Goal: Information Seeking & Learning: Learn about a topic

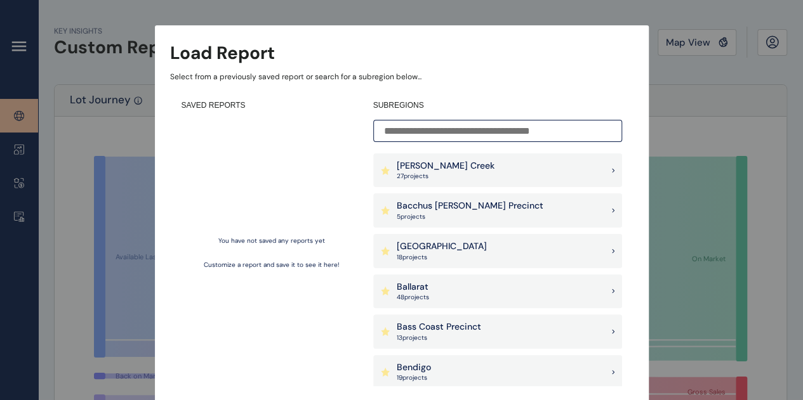
click at [410, 128] on input at bounding box center [497, 131] width 249 height 22
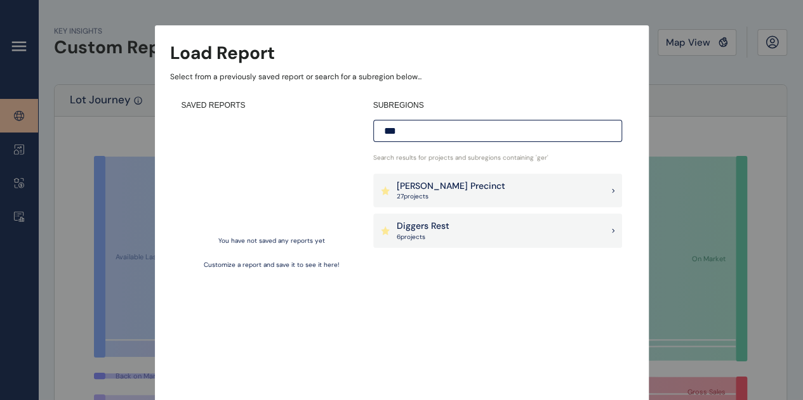
type input "***"
click at [430, 132] on input "***" at bounding box center [497, 131] width 249 height 22
click at [608, 188] on div "[PERSON_NAME] Precinct 27 project s" at bounding box center [497, 191] width 249 height 34
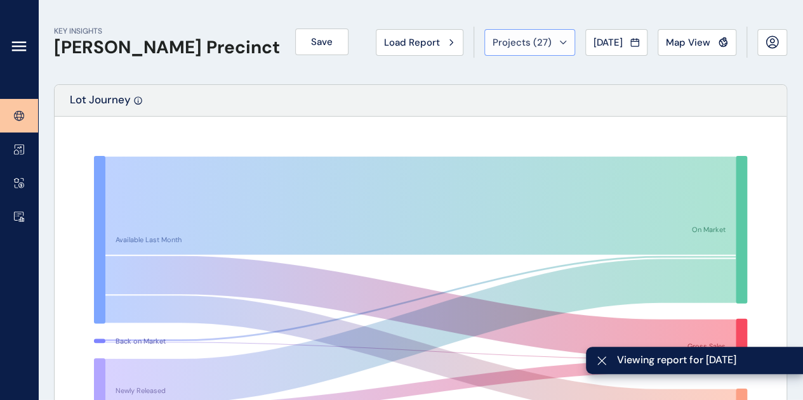
click at [541, 41] on div "Projects ( 27 )" at bounding box center [529, 42] width 74 height 13
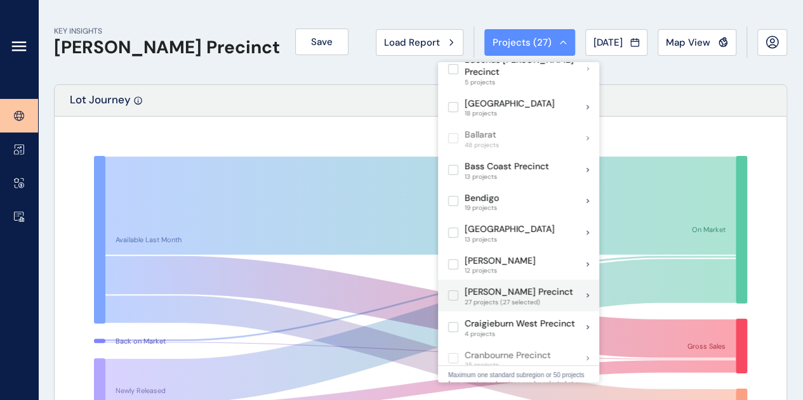
scroll to position [53, 0]
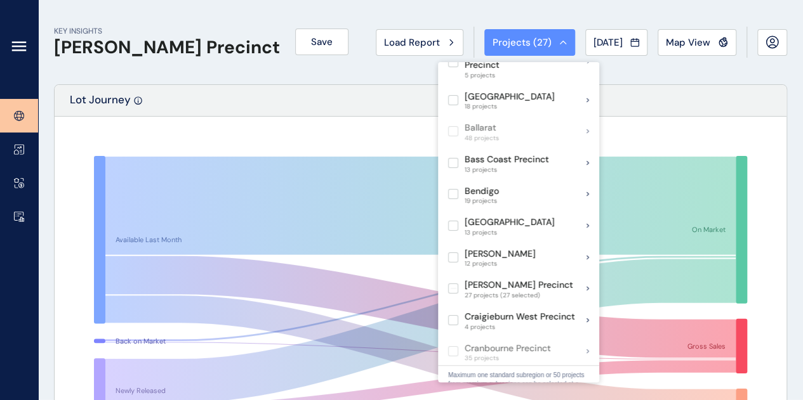
click at [755, 125] on div "Available Last Month Back on Market Newly Released On Market Gross Sales Outsta…" at bounding box center [421, 289] width 732 height 345
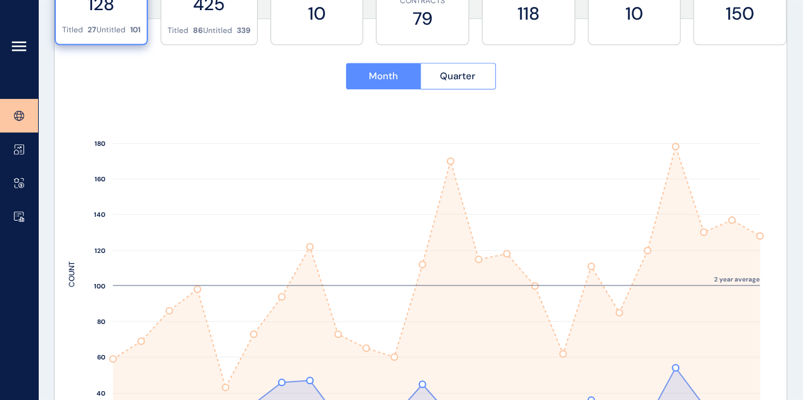
scroll to position [542, 0]
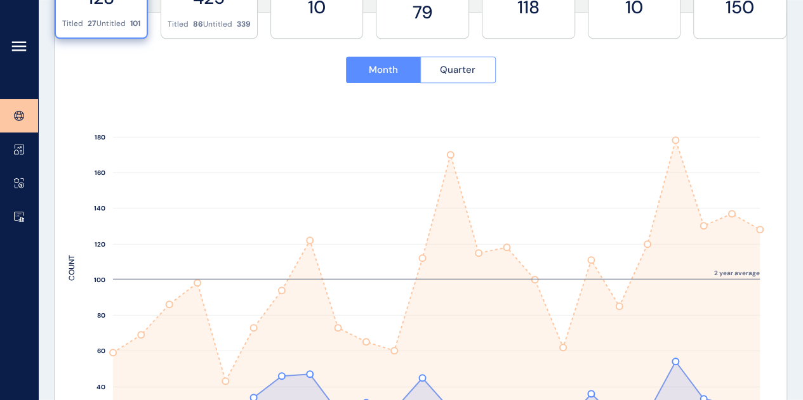
click at [467, 70] on span "Quarter" at bounding box center [458, 69] width 36 height 13
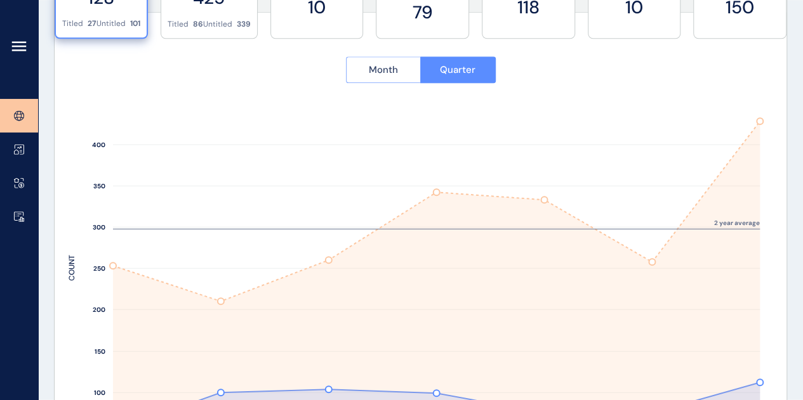
click at [392, 59] on button "Month" at bounding box center [383, 69] width 75 height 27
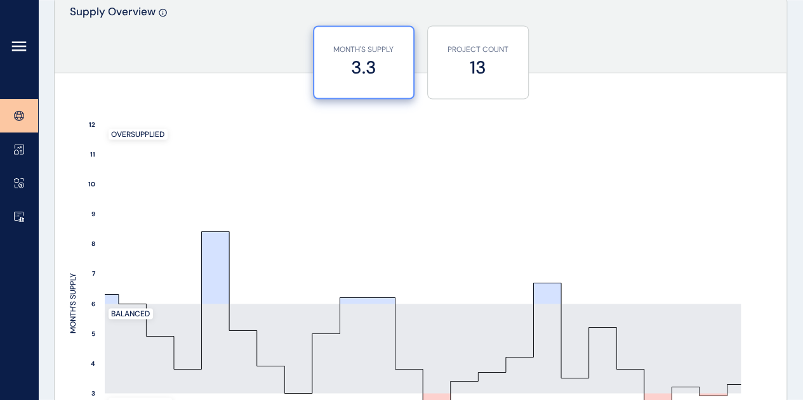
scroll to position [1064, 0]
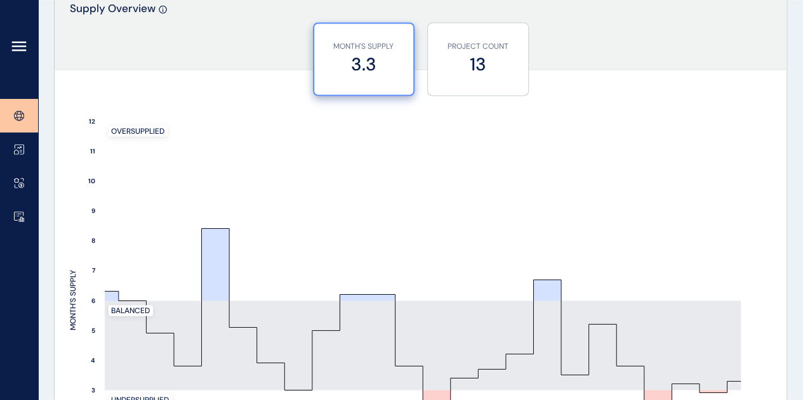
drag, startPoint x: 776, startPoint y: 160, endPoint x: 750, endPoint y: 17, distance: 145.7
click at [750, 17] on div "Supply Overview" at bounding box center [421, 32] width 732 height 76
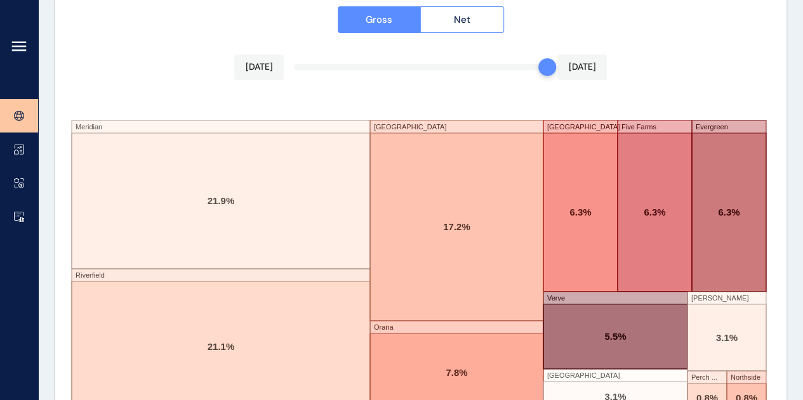
scroll to position [2224, 0]
drag, startPoint x: 546, startPoint y: 66, endPoint x: 477, endPoint y: 65, distance: 69.2
click at [477, 65] on div at bounding box center [478, 67] width 18 height 18
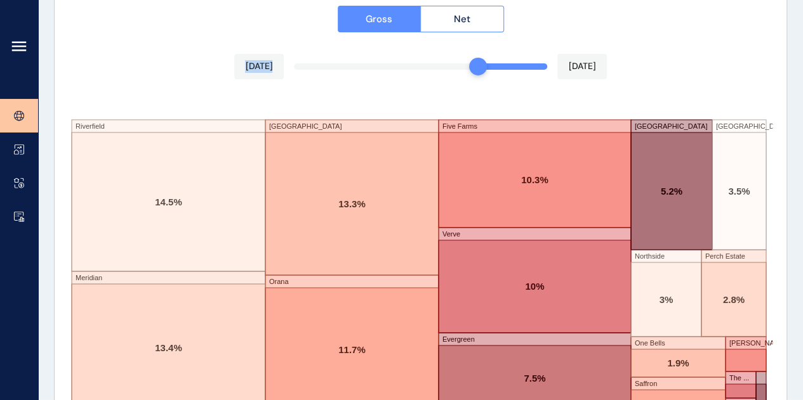
scroll to position [2269, 0]
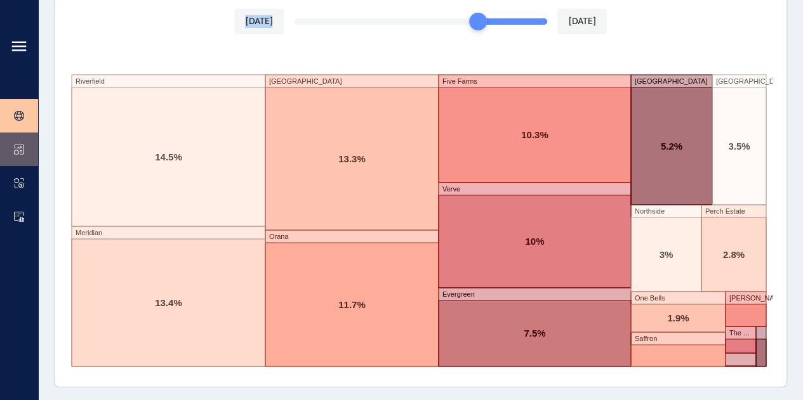
click at [15, 146] on icon at bounding box center [19, 150] width 9 height 10
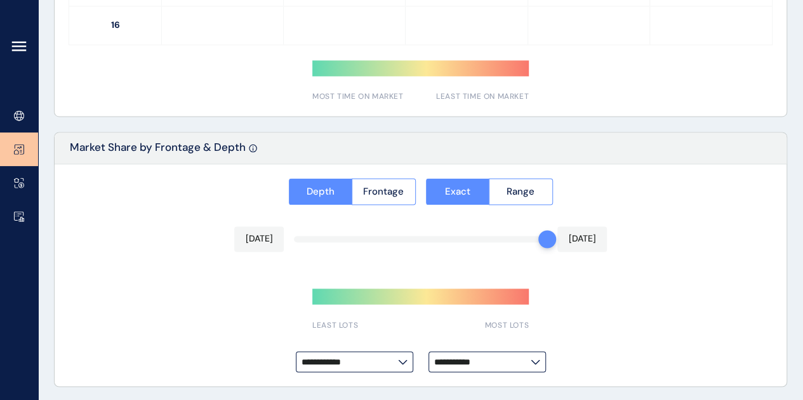
type input "**********"
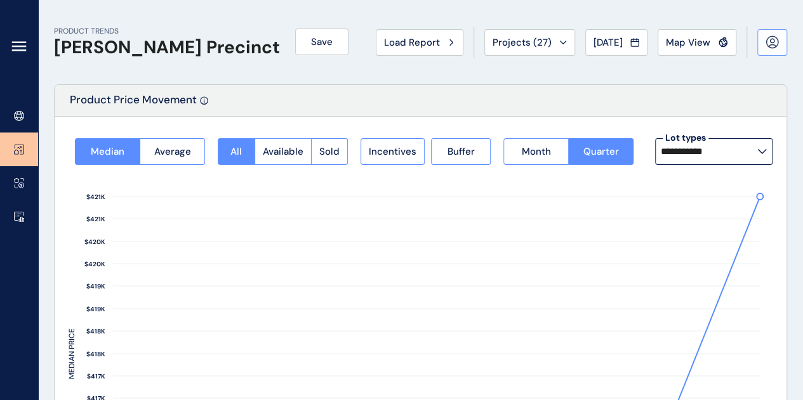
click at [776, 46] on icon at bounding box center [771, 41] width 11 height 11
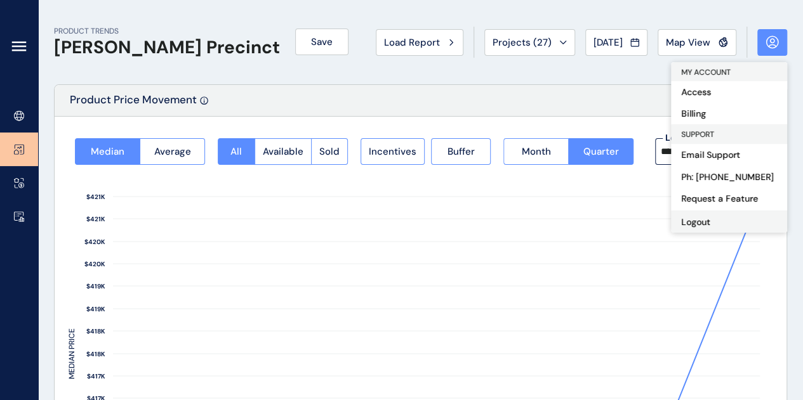
click at [711, 221] on button "Logout" at bounding box center [729, 222] width 116 height 22
